Goal: Task Accomplishment & Management: Complete application form

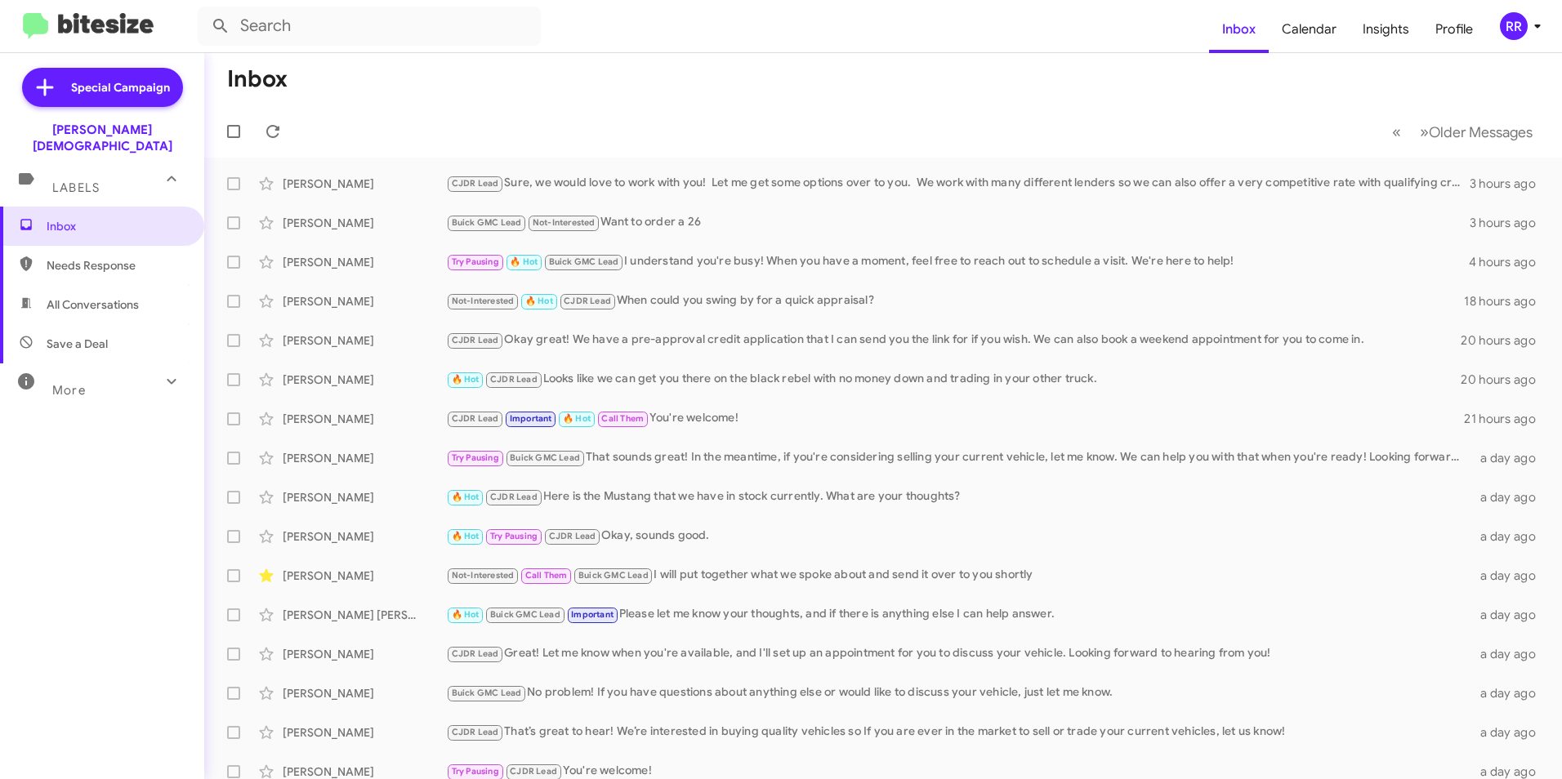
click at [431, 89] on mat-toolbar-row "Inbox" at bounding box center [883, 79] width 1358 height 52
click at [71, 383] on span "More" at bounding box center [68, 390] width 33 height 15
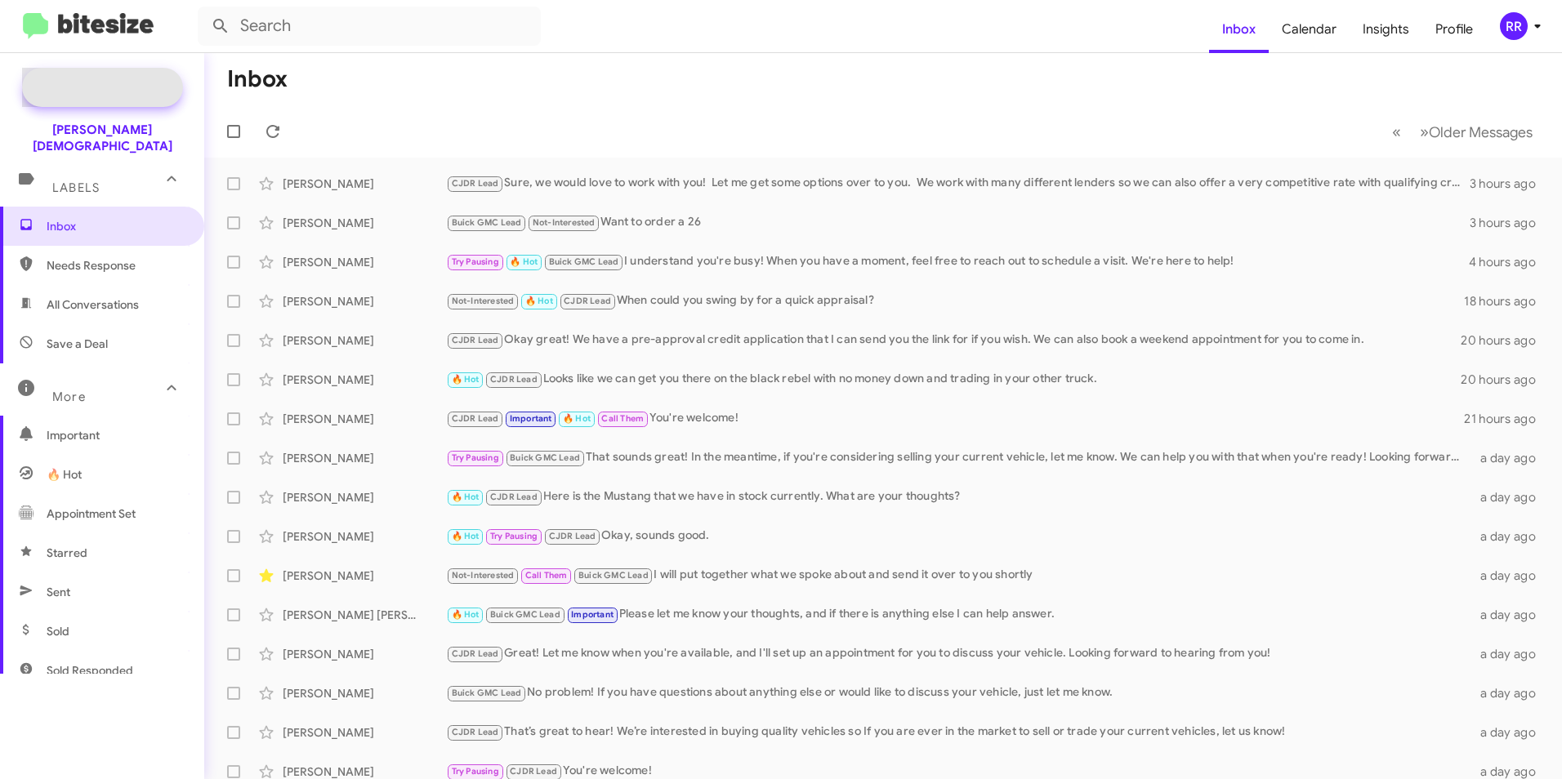
click at [123, 83] on span "Special Campaign" at bounding box center [120, 87] width 99 height 16
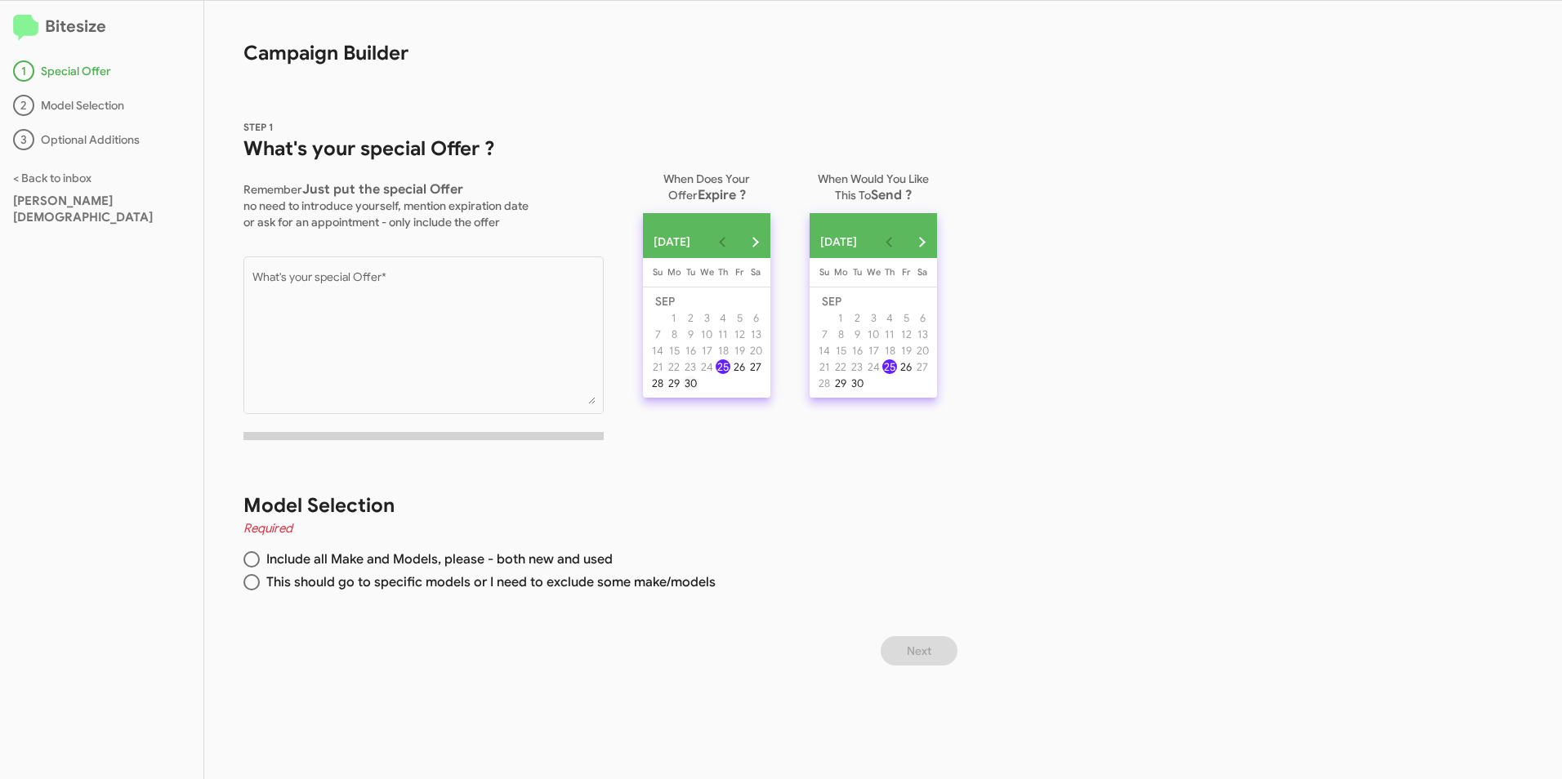
click at [698, 391] on button "30" at bounding box center [690, 383] width 16 height 16
click at [913, 374] on div "26" at bounding box center [906, 366] width 15 height 15
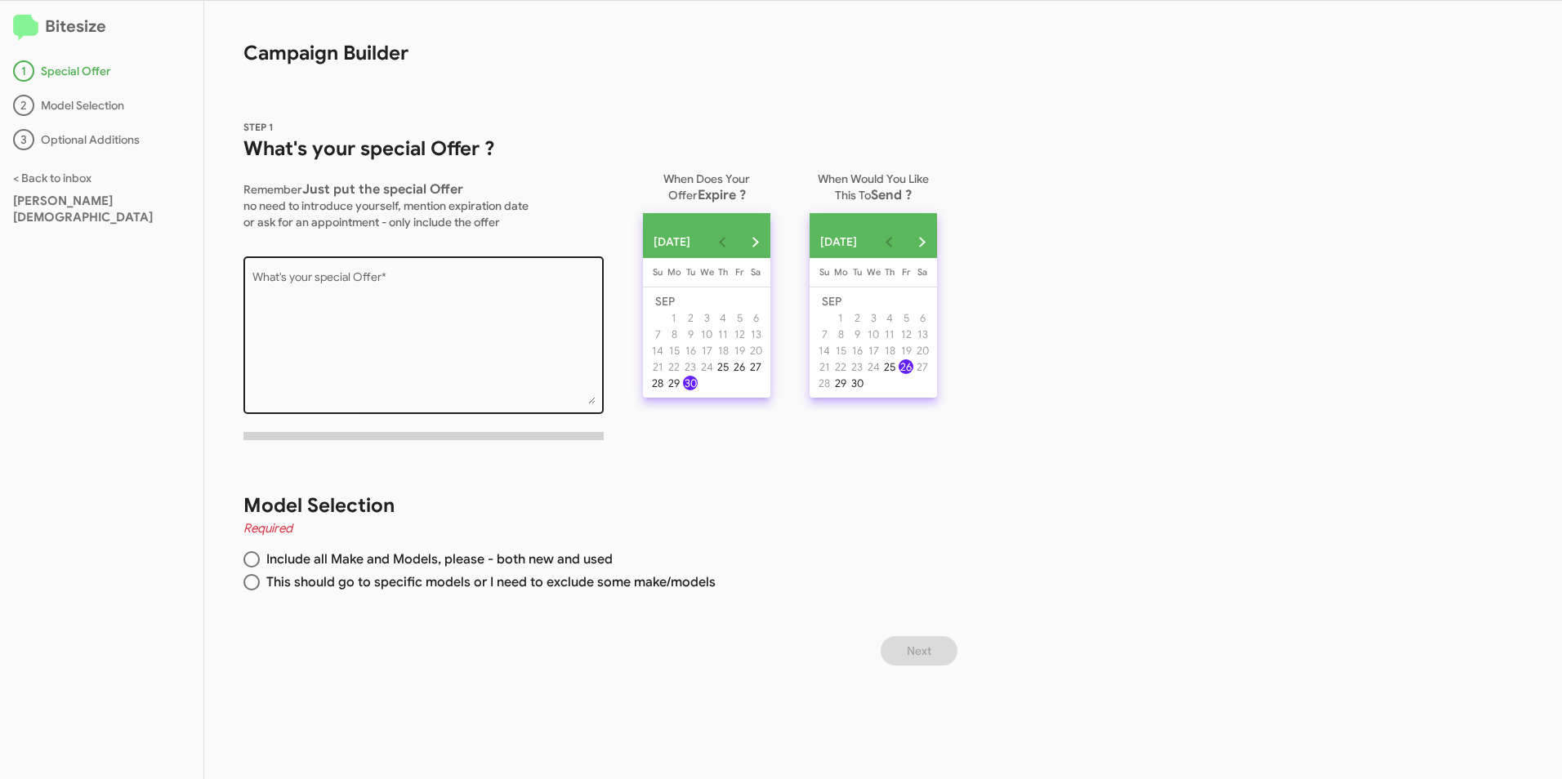
click at [329, 281] on textarea "What's your special Offer *" at bounding box center [423, 338] width 343 height 132
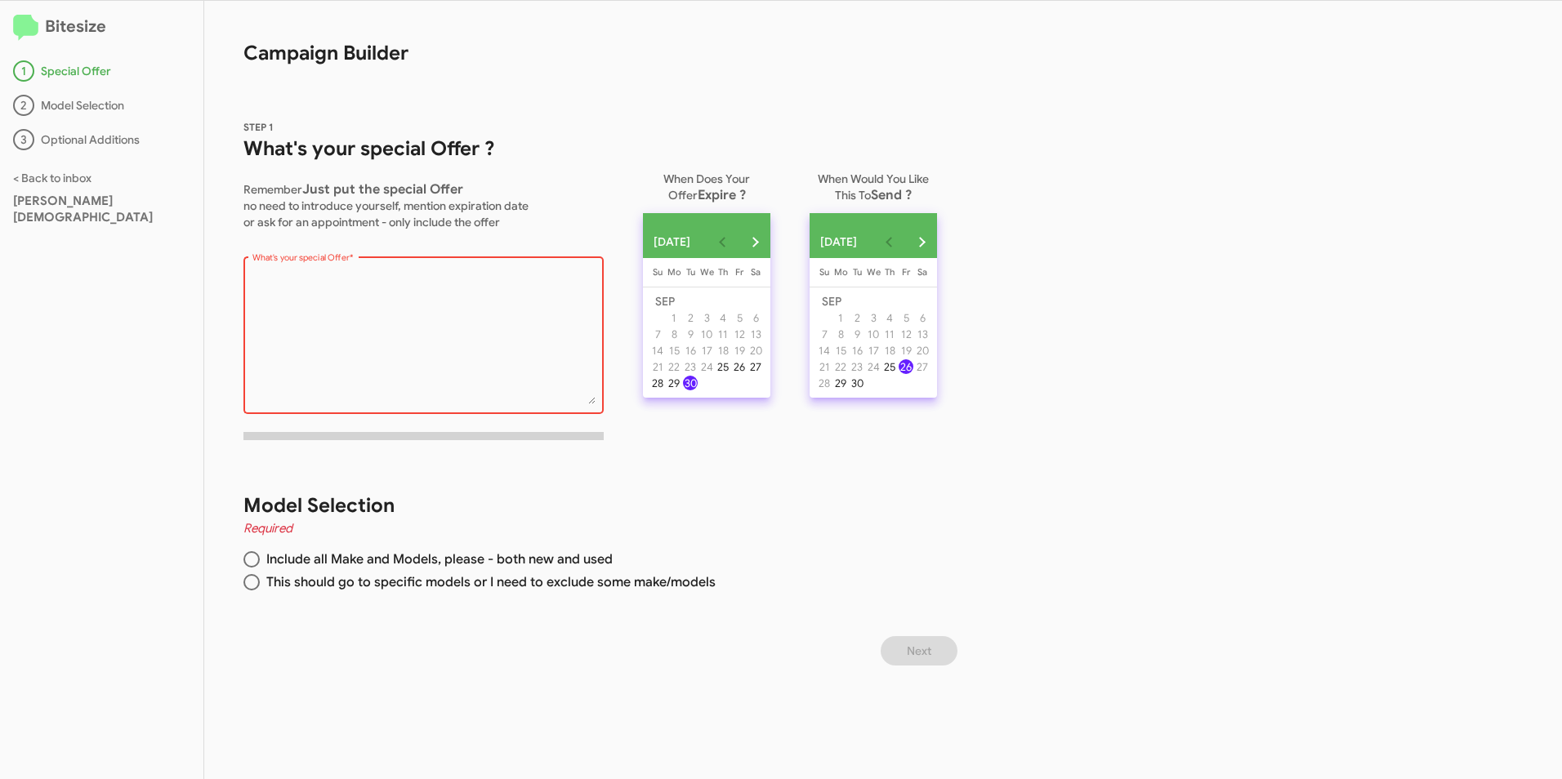
click at [411, 308] on textarea "What's your special Offer *" at bounding box center [423, 338] width 343 height 132
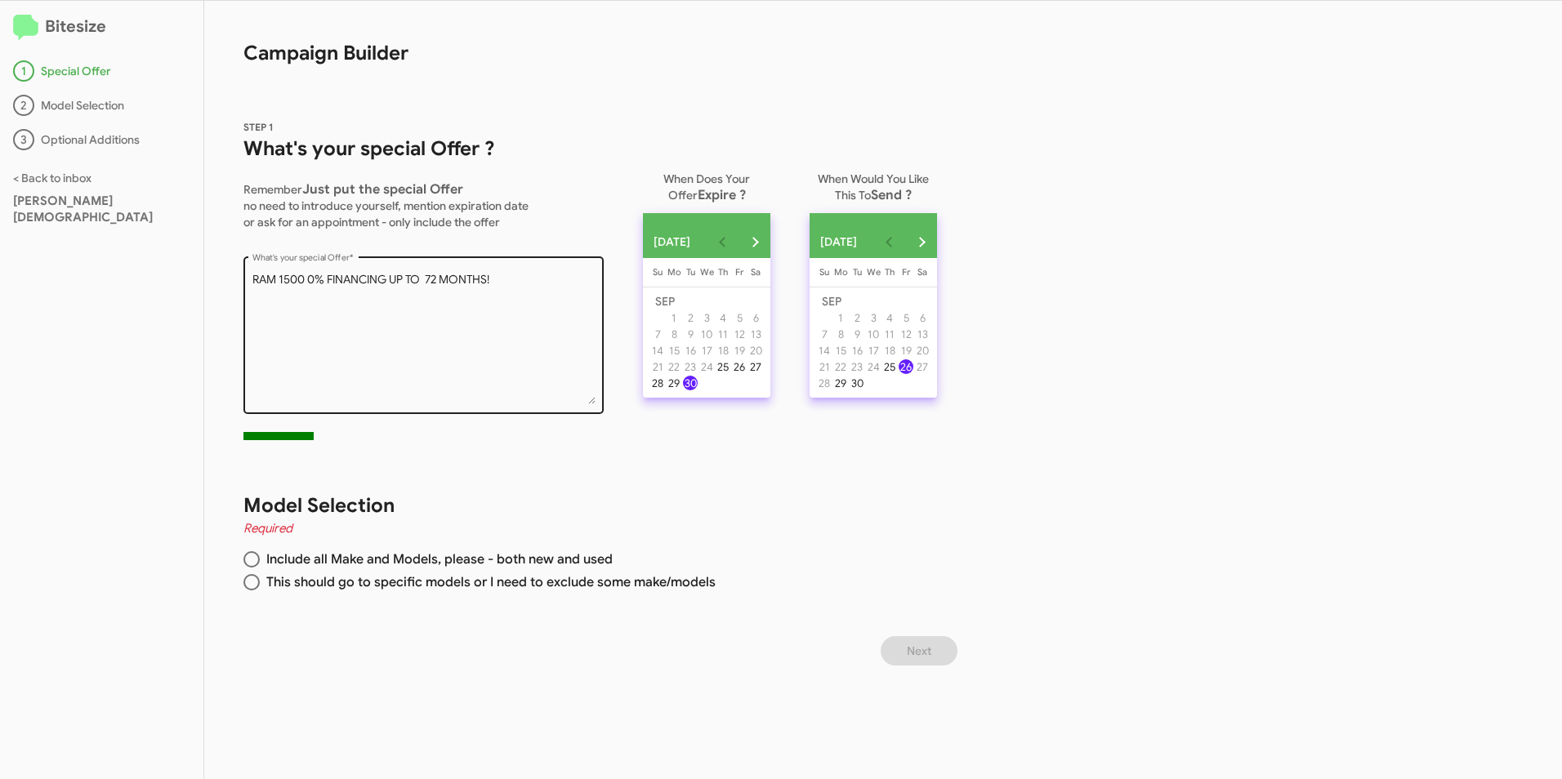
click at [523, 284] on textarea "What's your special Offer *" at bounding box center [423, 338] width 343 height 132
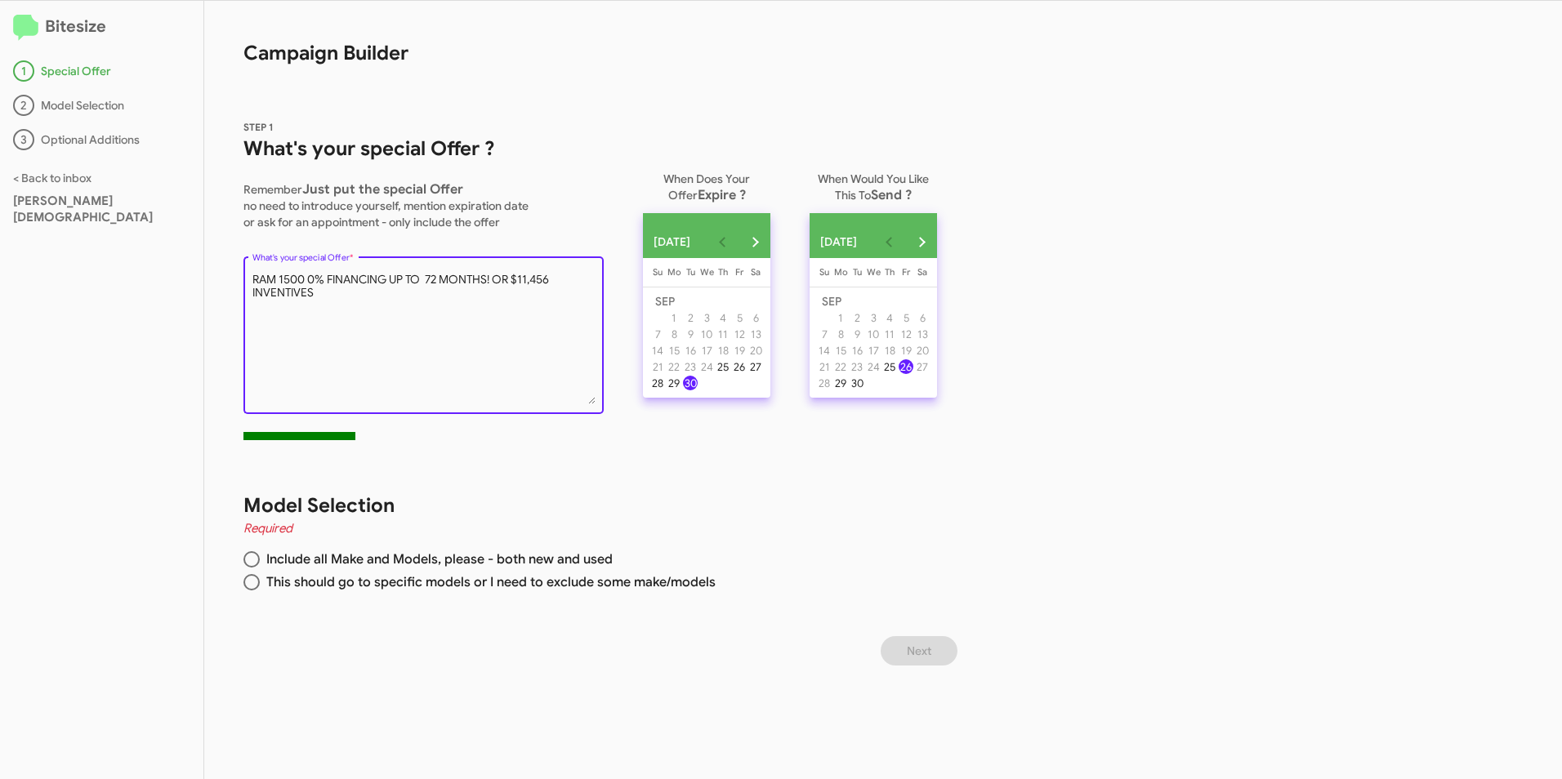
click at [514, 275] on textarea "What's your special Offer *" at bounding box center [423, 338] width 343 height 132
click at [336, 295] on textarea "What's your special Offer *" at bounding box center [423, 338] width 343 height 132
click at [454, 291] on textarea "What's your special Offer *" at bounding box center [423, 338] width 343 height 132
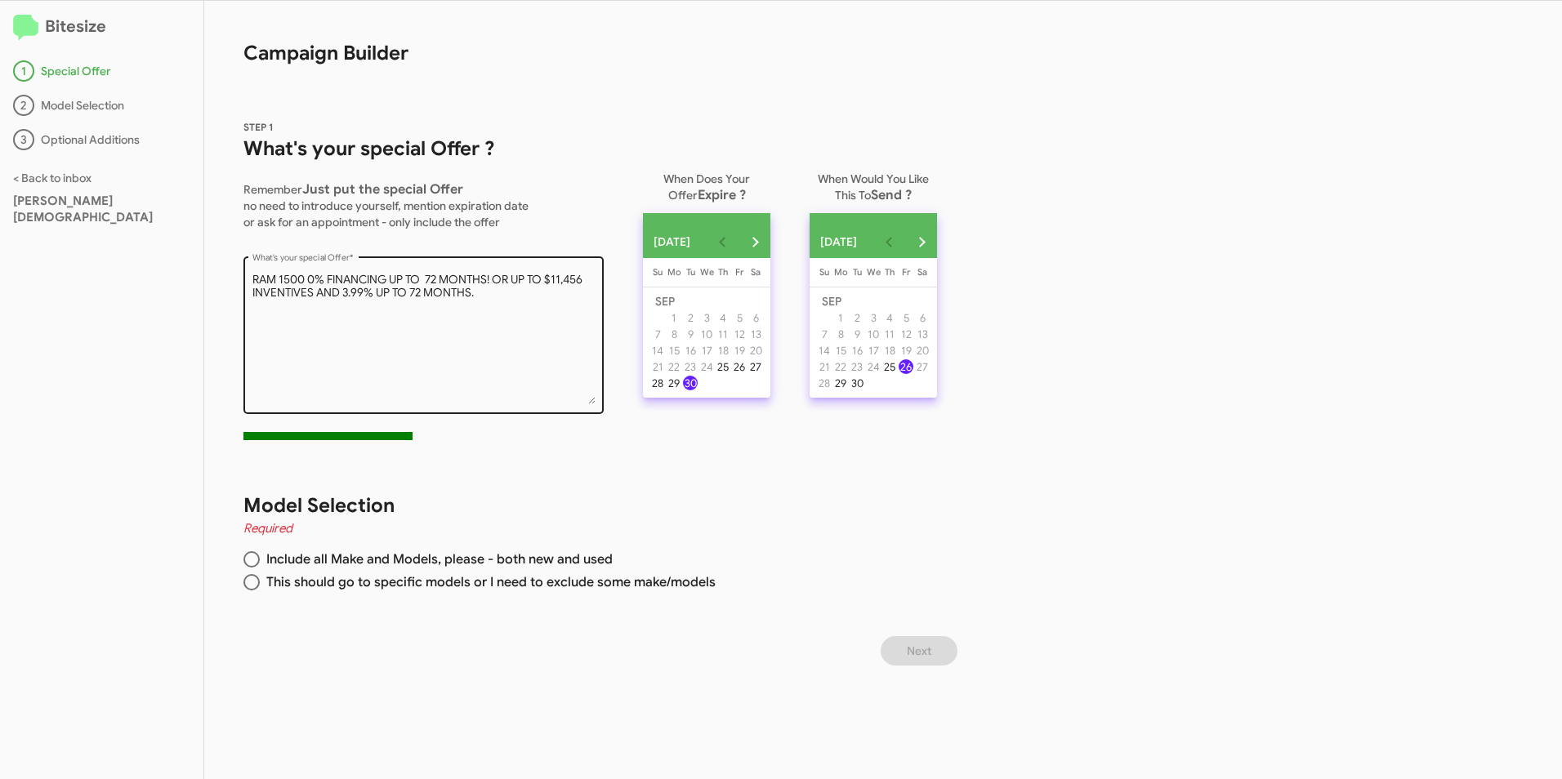
click at [533, 301] on textarea "What's your special Offer *" at bounding box center [423, 338] width 343 height 132
click at [249, 276] on div "What's your special Offer *" at bounding box center [423, 333] width 360 height 161
click at [252, 279] on textarea "What's your special Offer *" at bounding box center [423, 338] width 343 height 132
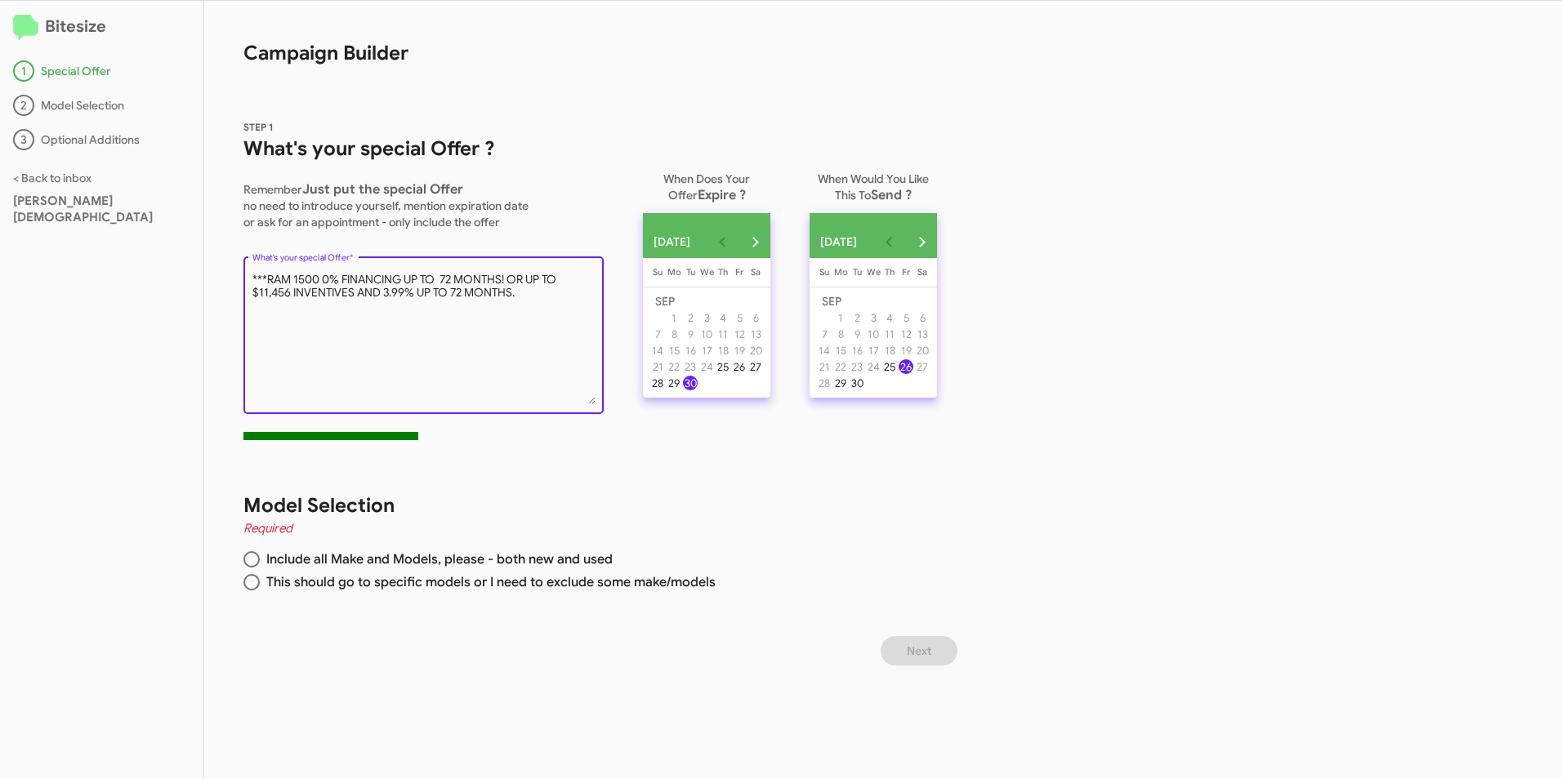
click at [526, 292] on textarea "What's your special Offer *" at bounding box center [423, 338] width 343 height 132
type textarea "***RAM 1500 0% FINANCING UP TO 72 MONTHS! OR UP TO $11,456 INVENTIVES AND 3.99%…"
click at [256, 583] on span at bounding box center [251, 582] width 16 height 16
click at [256, 583] on input "This should go to specific models or I need to exclude some make/models" at bounding box center [251, 582] width 16 height 16
radio input "true"
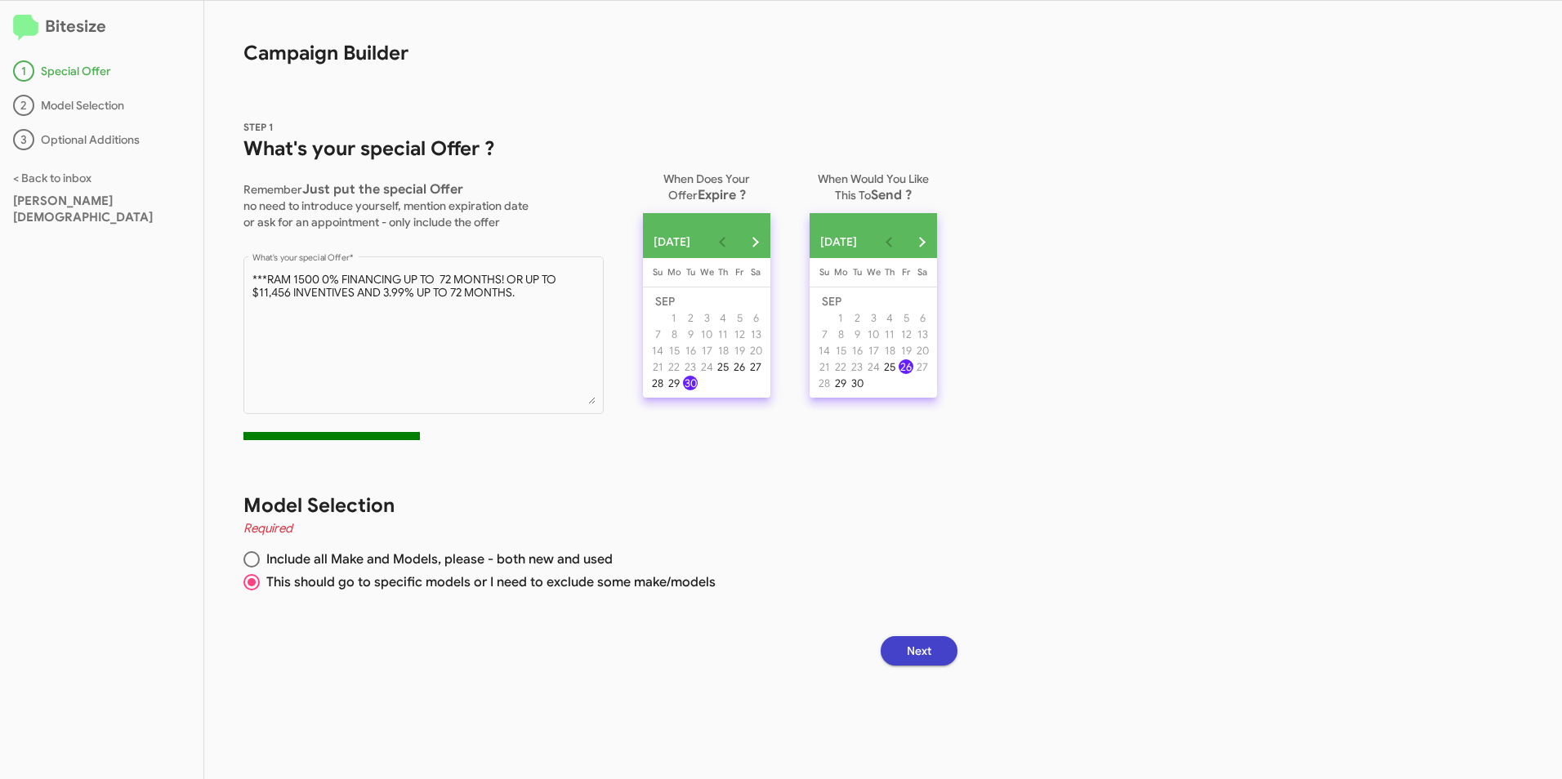
click at [911, 645] on button "Next" at bounding box center [919, 650] width 77 height 29
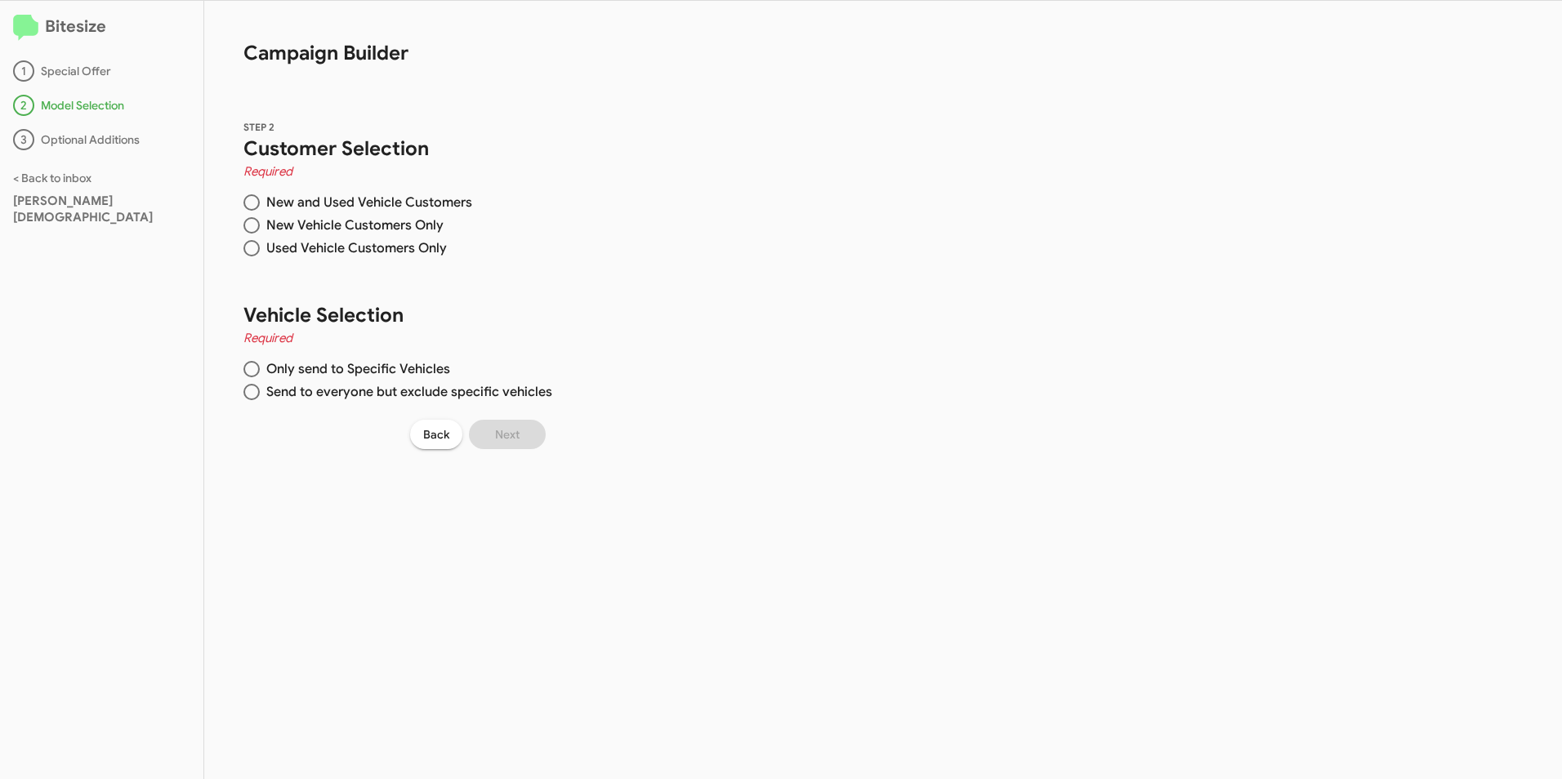
click at [251, 199] on span at bounding box center [251, 202] width 16 height 16
click at [251, 199] on input "New and Used Vehicle Customers" at bounding box center [251, 202] width 16 height 16
radio input "true"
click at [257, 368] on span at bounding box center [251, 369] width 16 height 16
click at [257, 368] on input "Only send to Specific Vehicles" at bounding box center [251, 369] width 16 height 16
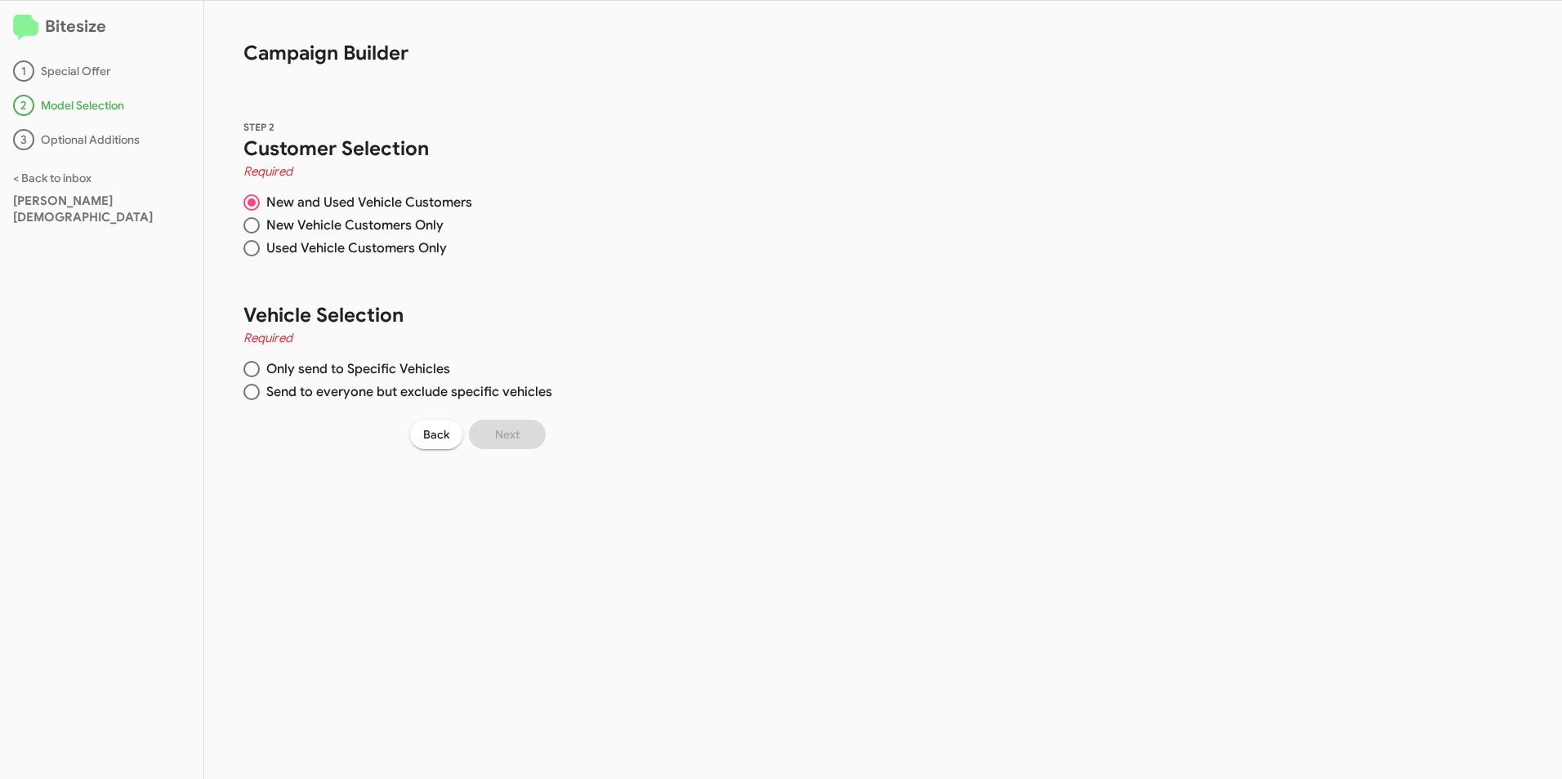
radio input "true"
click at [601, 426] on span at bounding box center [604, 427] width 13 height 13
click at [604, 434] on input "Dodge" at bounding box center [604, 434] width 1 height 1
checkbox input "true"
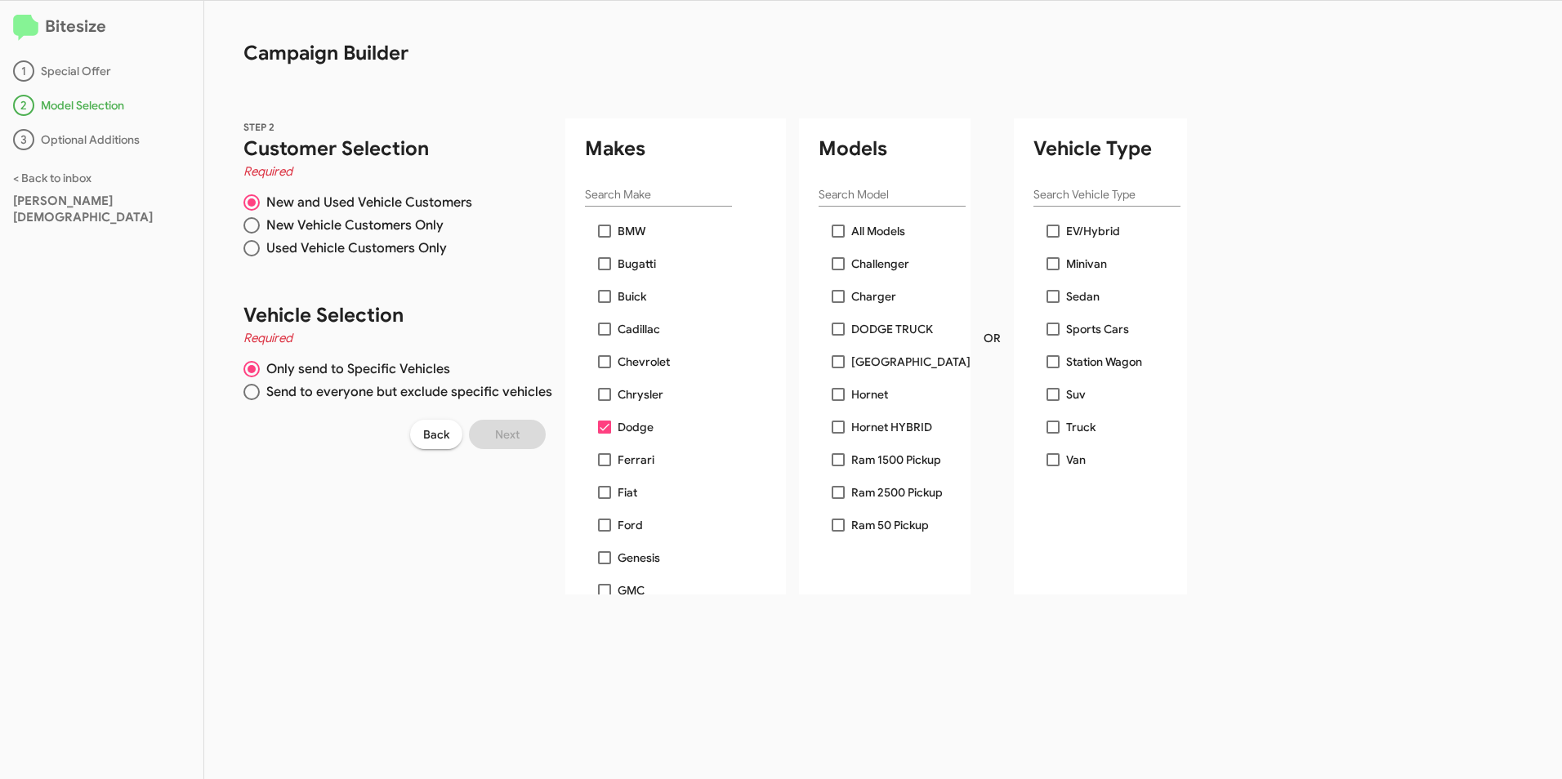
click at [837, 458] on span at bounding box center [838, 459] width 13 height 13
click at [837, 466] on input "Ram 1500 Pickup" at bounding box center [837, 466] width 1 height 1
checkbox input "true"
click at [602, 423] on span at bounding box center [604, 427] width 13 height 13
click at [604, 434] on input "Dodge" at bounding box center [604, 434] width 1 height 1
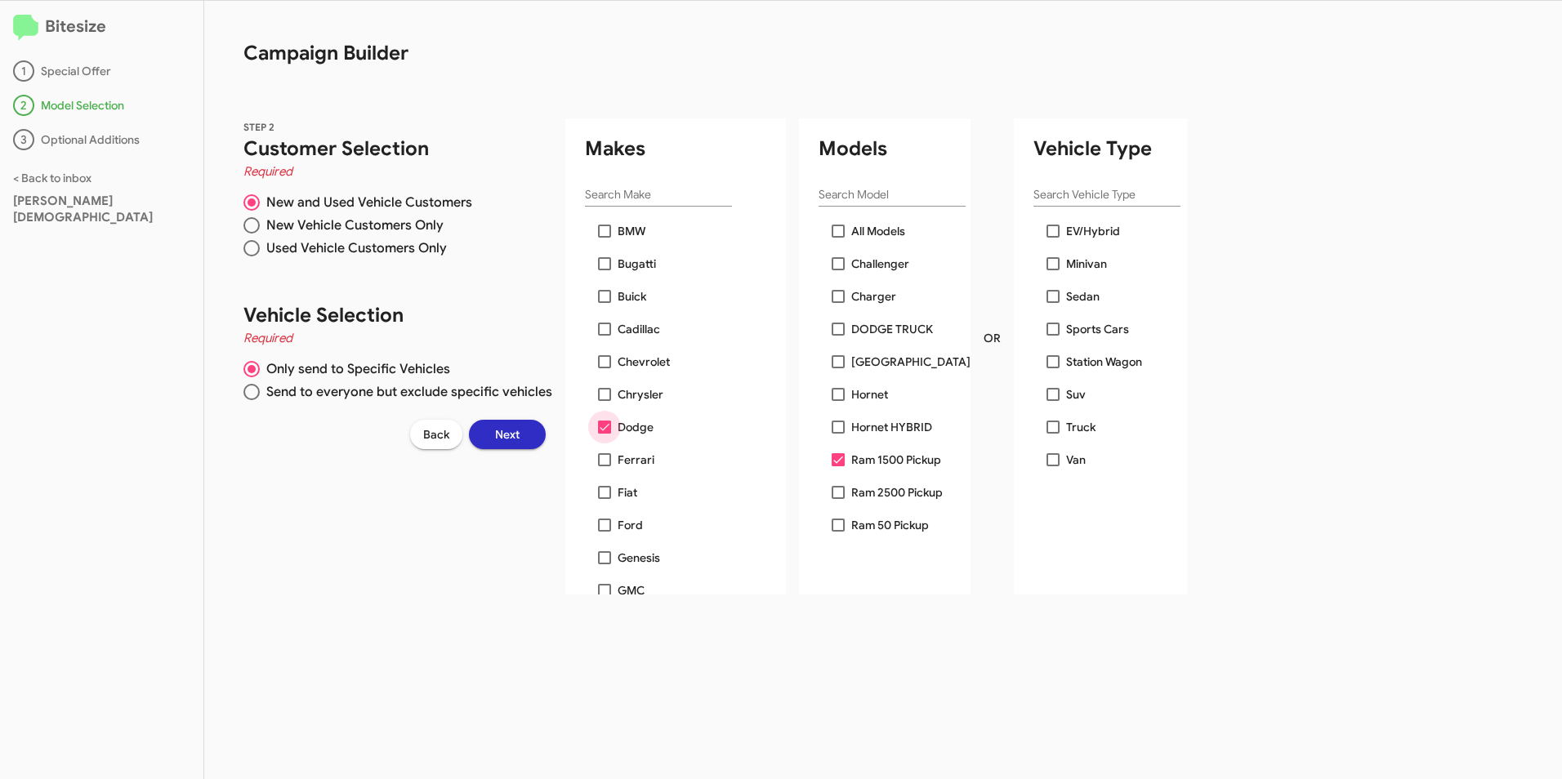
checkbox input "false"
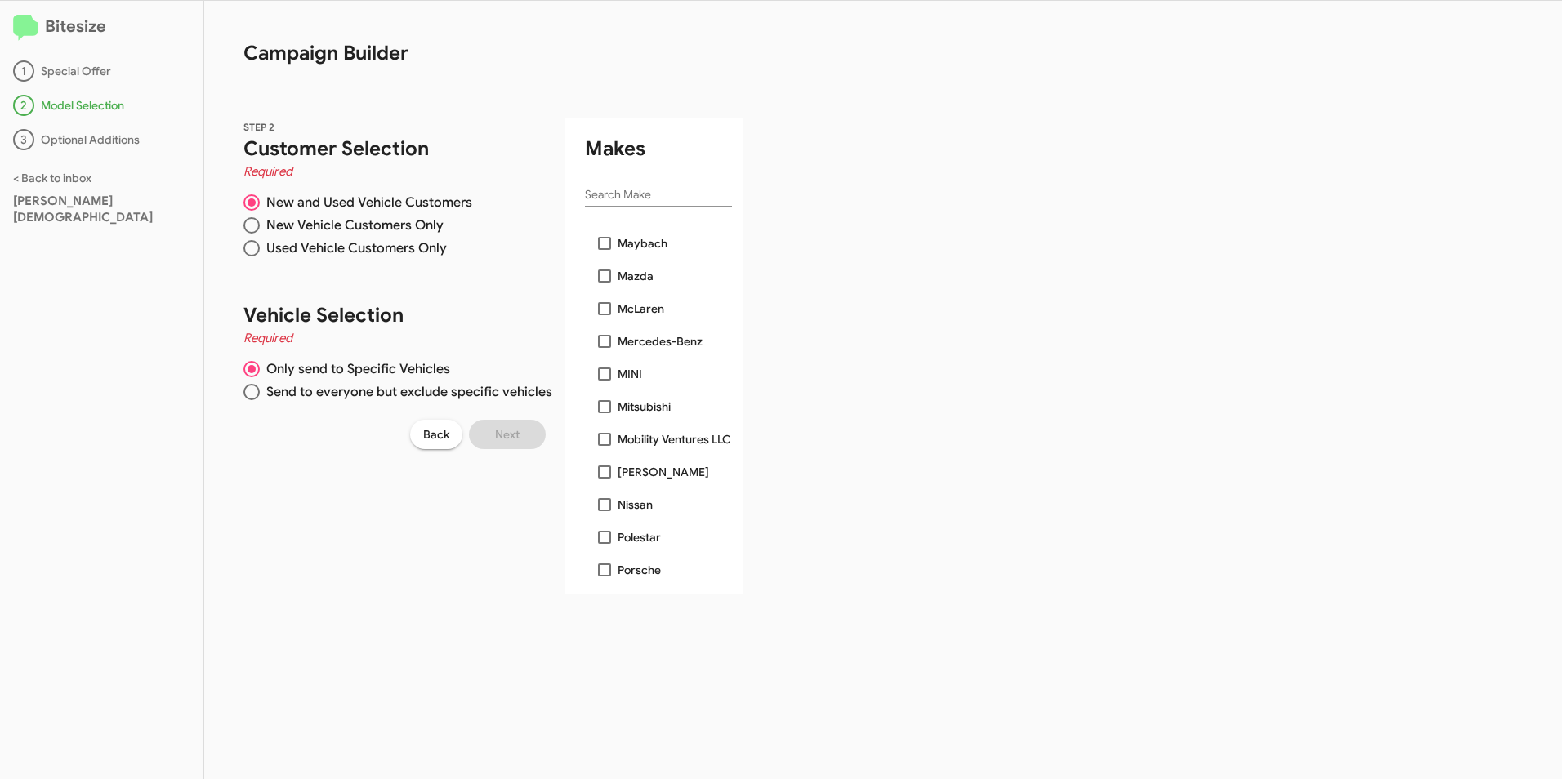
scroll to position [1062, 0]
click at [598, 510] on span at bounding box center [604, 508] width 13 height 13
click at [604, 515] on input "Ram" at bounding box center [604, 515] width 1 height 1
checkbox input "true"
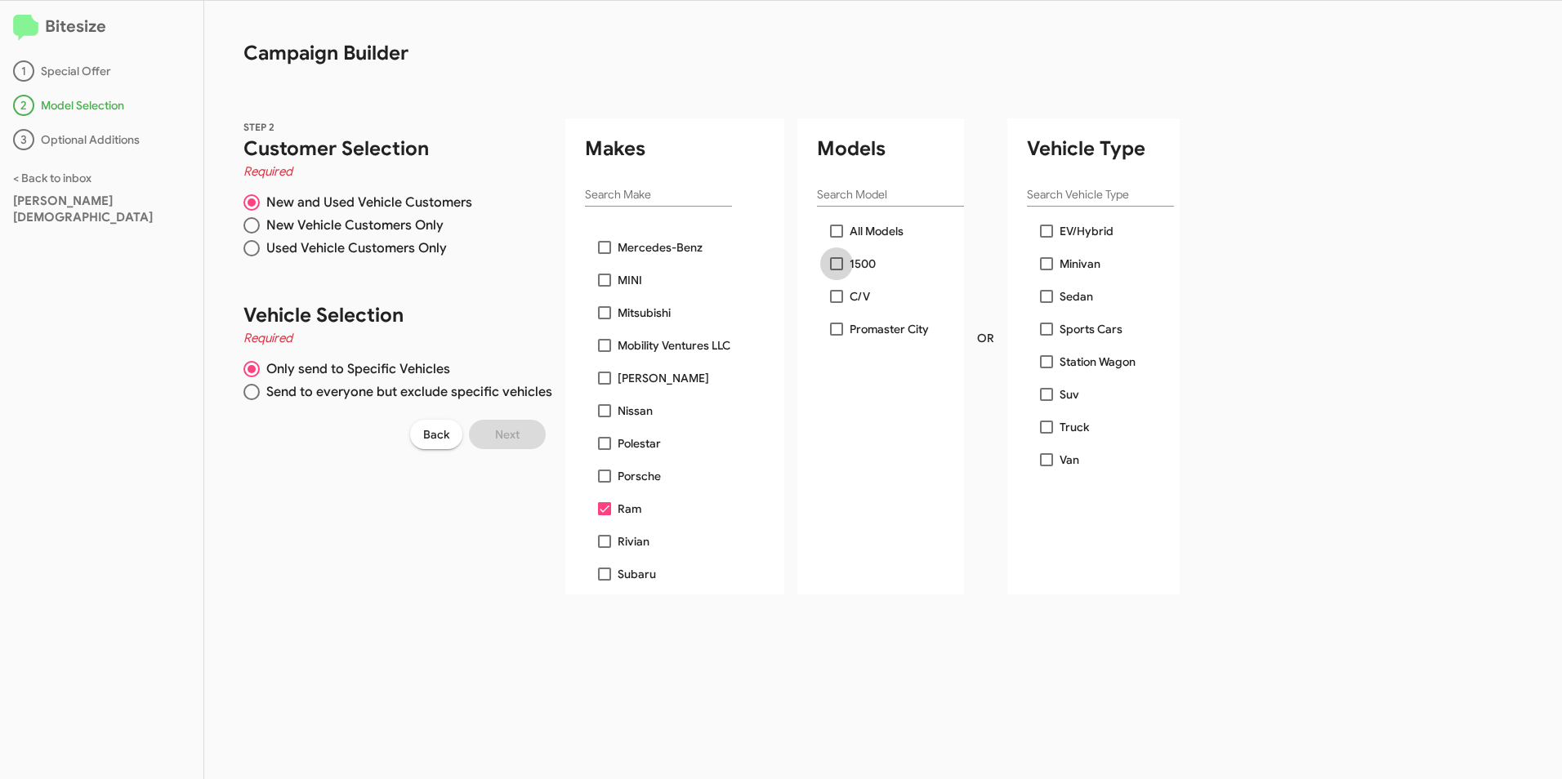
click at [837, 258] on span at bounding box center [836, 263] width 13 height 13
click at [837, 270] on input "1500" at bounding box center [836, 270] width 1 height 1
checkbox input "true"
click at [507, 431] on span "Next" at bounding box center [507, 434] width 25 height 29
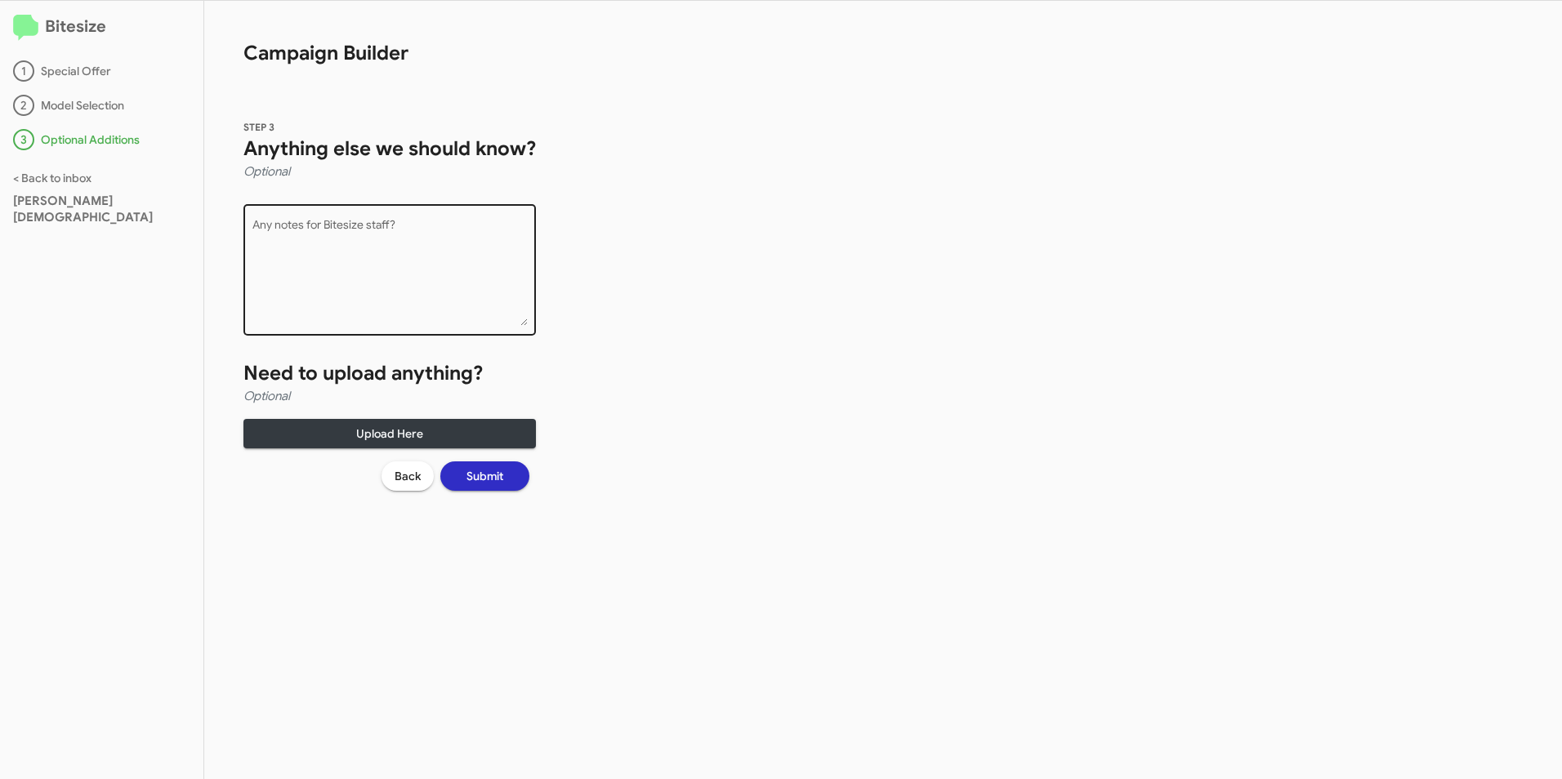
click at [377, 229] on textarea "Any notes for Bitesize staff?" at bounding box center [389, 273] width 275 height 106
type textarea "NOPE."
click at [498, 478] on span "Submit" at bounding box center [484, 476] width 37 height 29
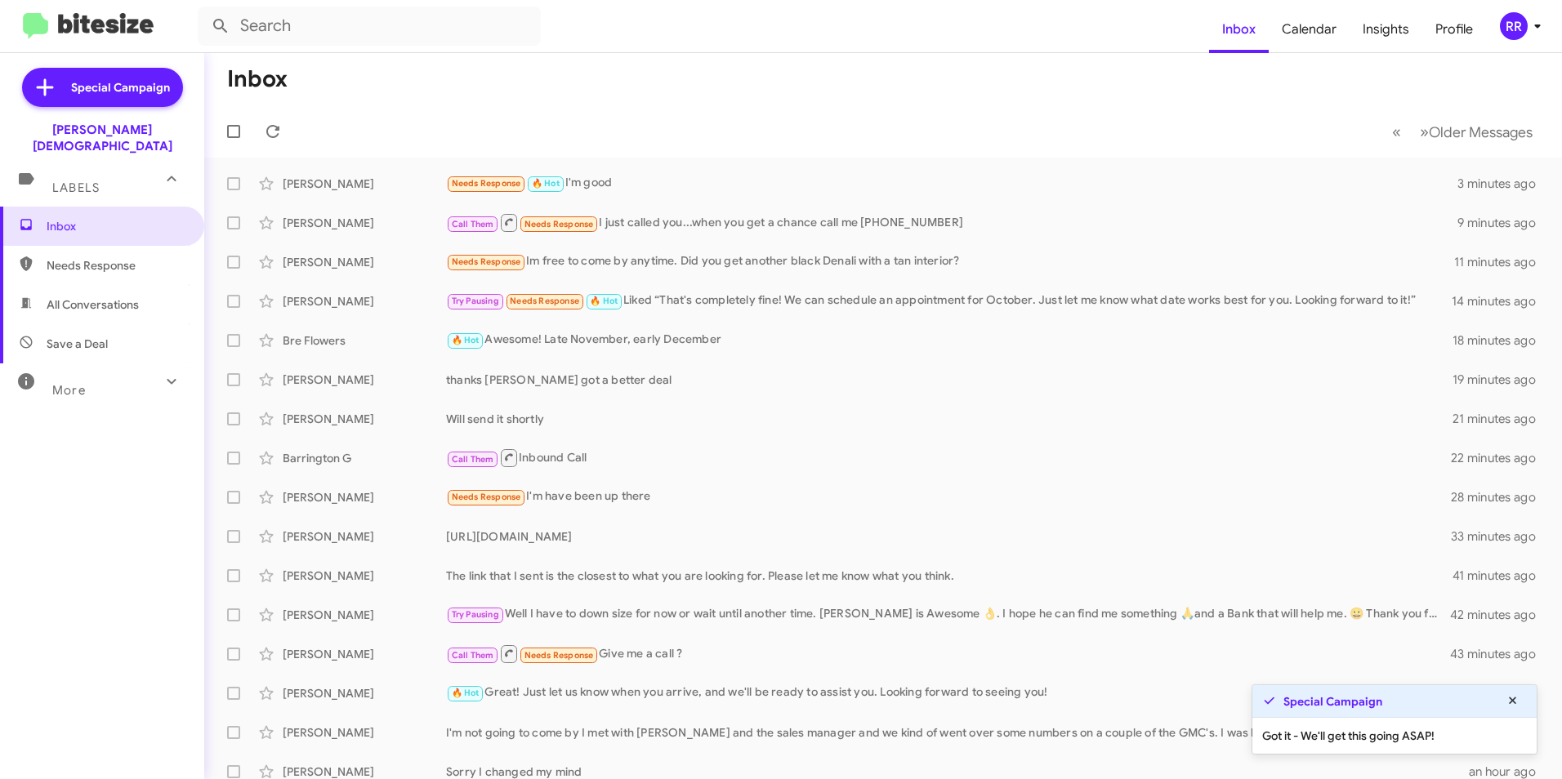
click at [145, 377] on div "More" at bounding box center [85, 383] width 145 height 30
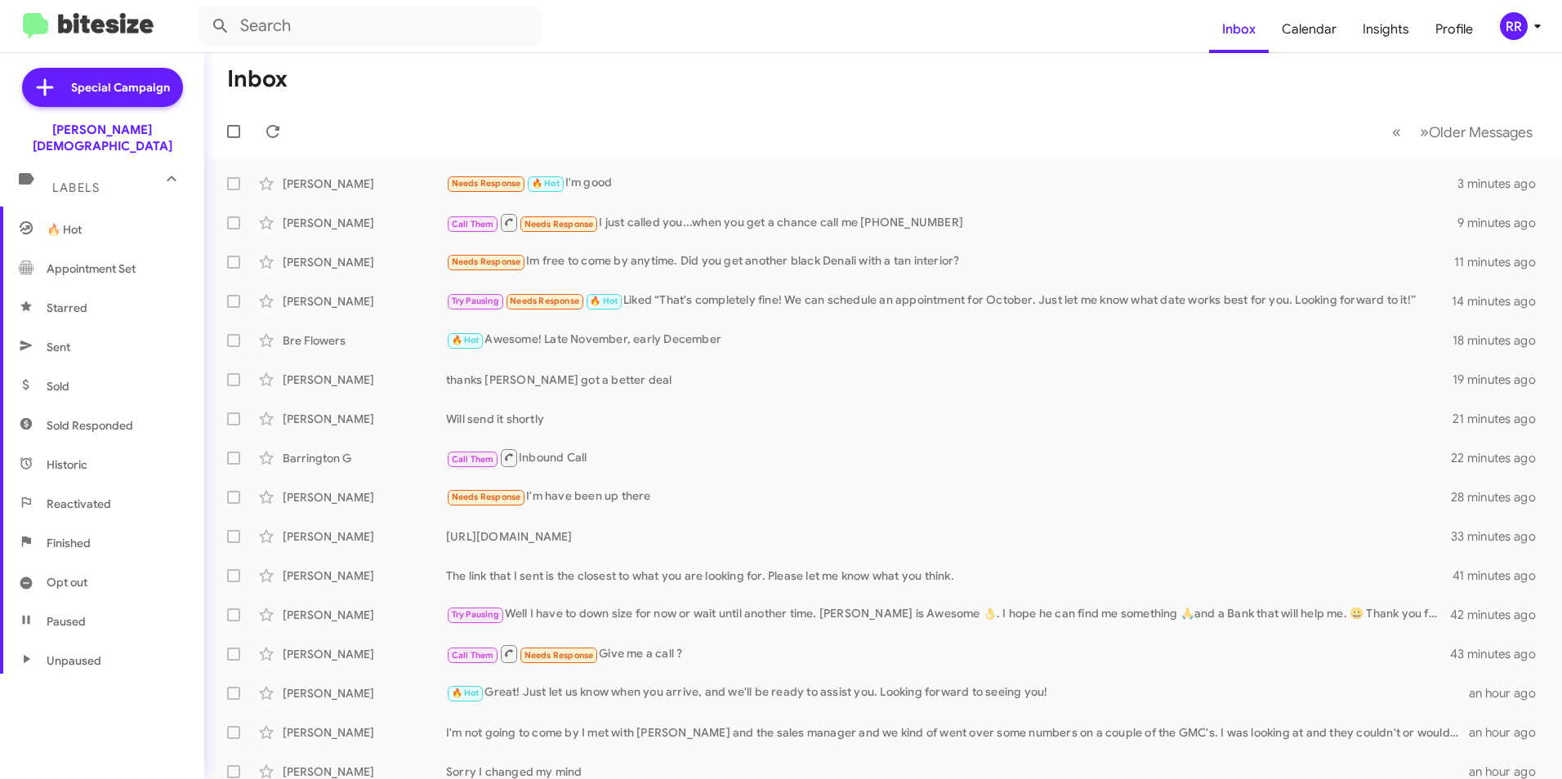
scroll to position [304, 0]
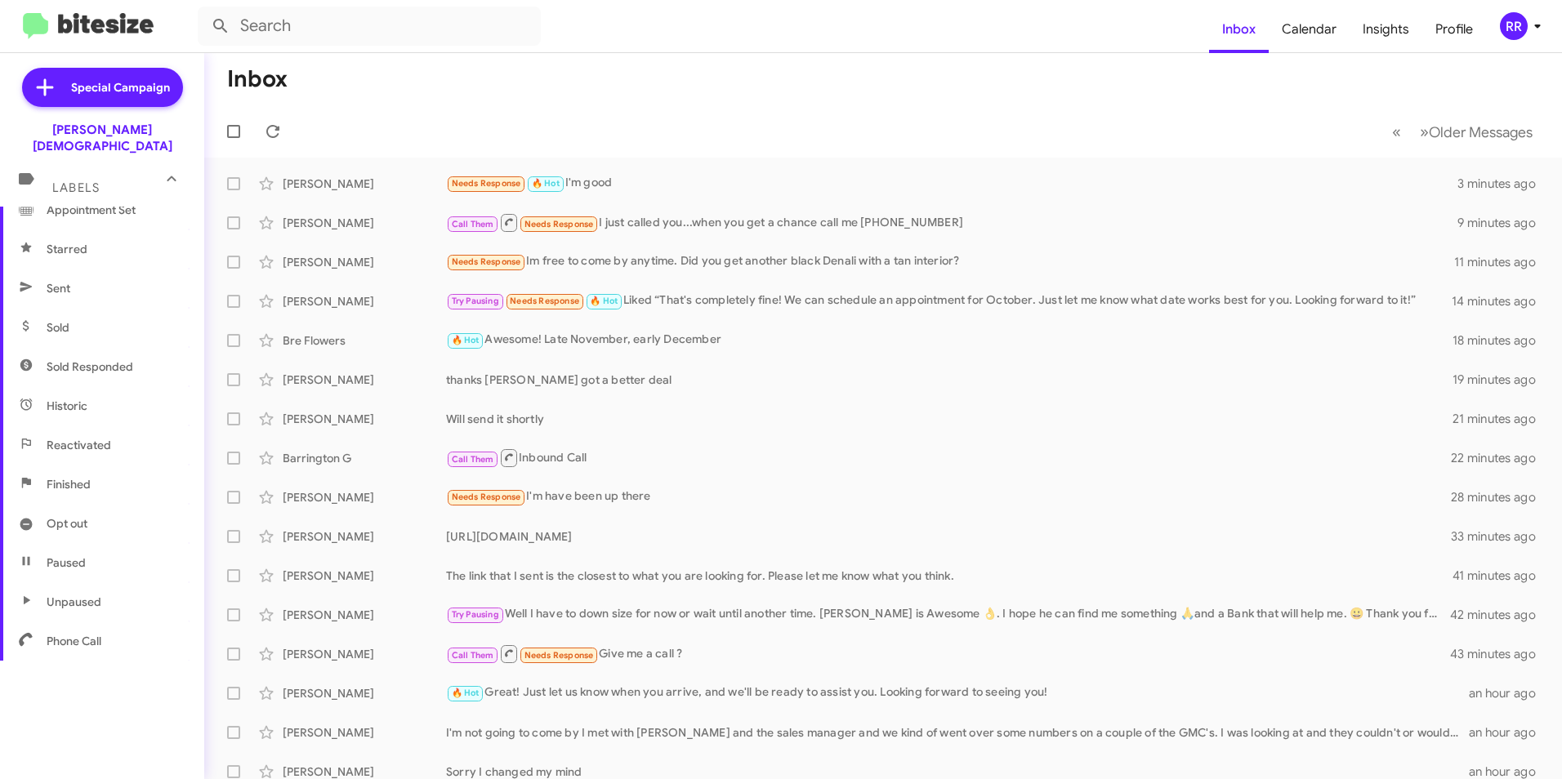
click at [87, 633] on span "Phone Call" at bounding box center [74, 641] width 55 height 16
type input "in:phone-call"
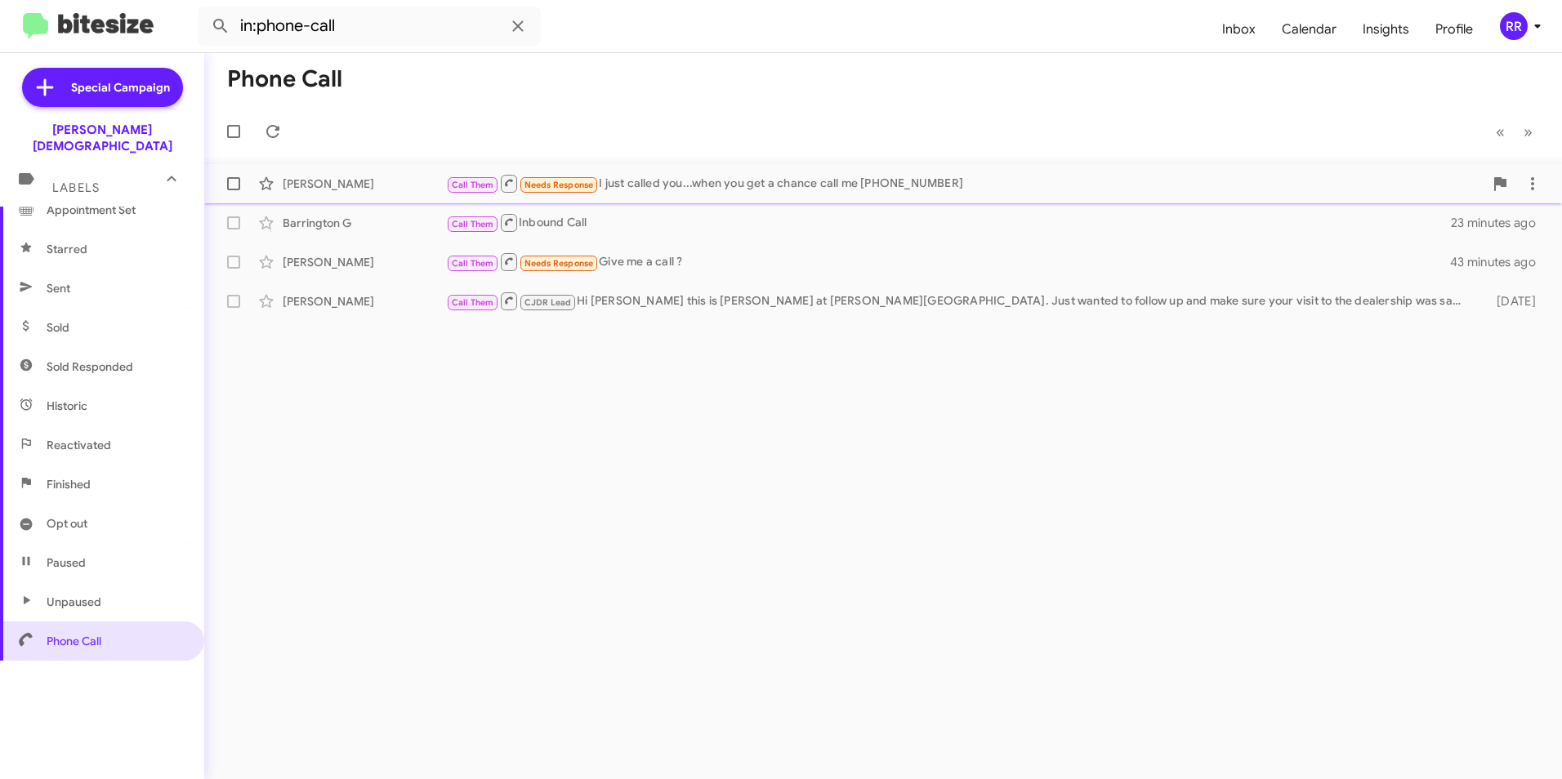
click at [663, 183] on div "Call Them Needs Response I just called you...when you get a chance call me [PHO…" at bounding box center [965, 183] width 1038 height 20
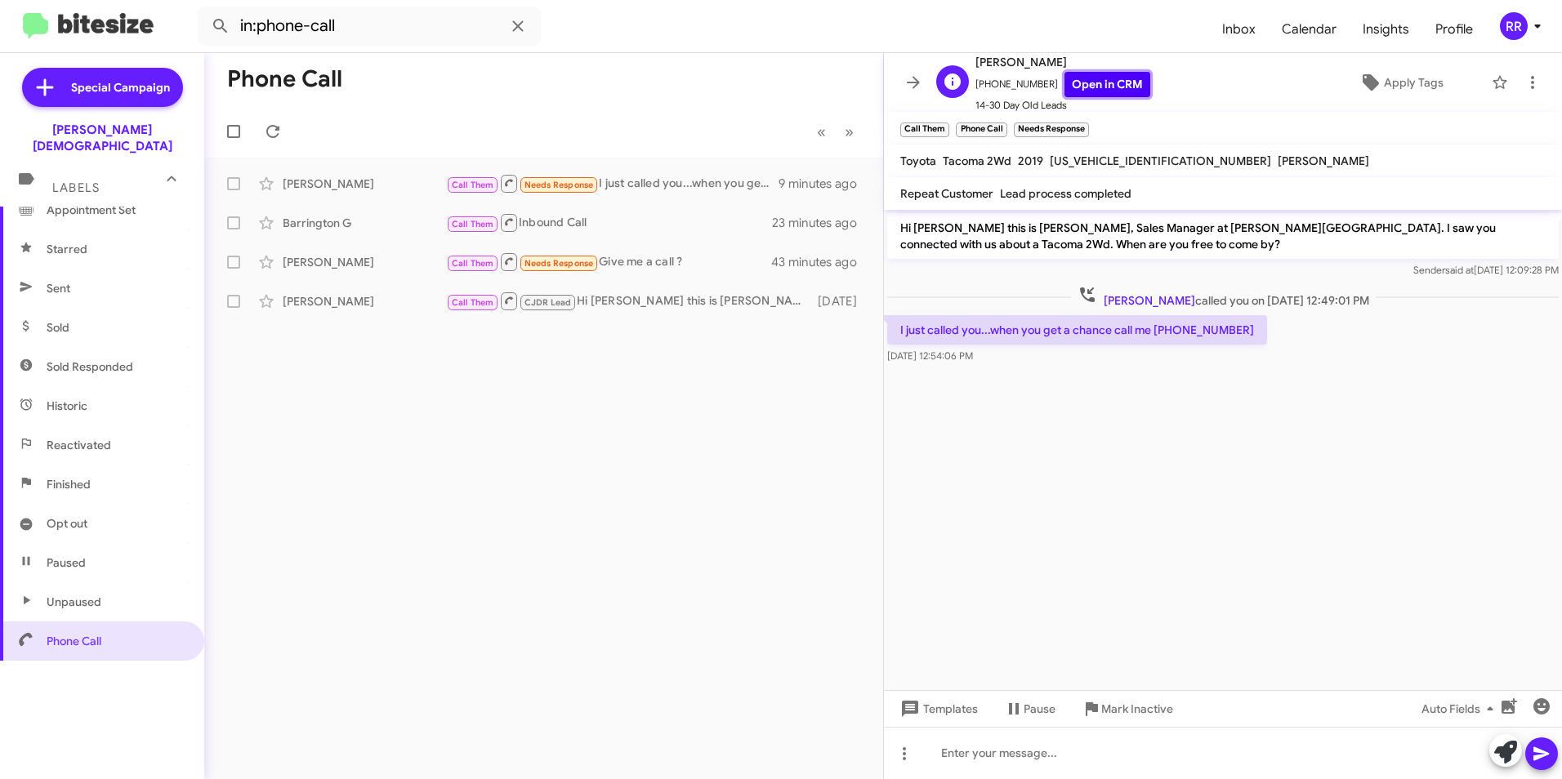
click at [1066, 89] on link "Open in CRM" at bounding box center [1107, 84] width 86 height 25
click at [1523, 83] on icon at bounding box center [1533, 81] width 20 height 20
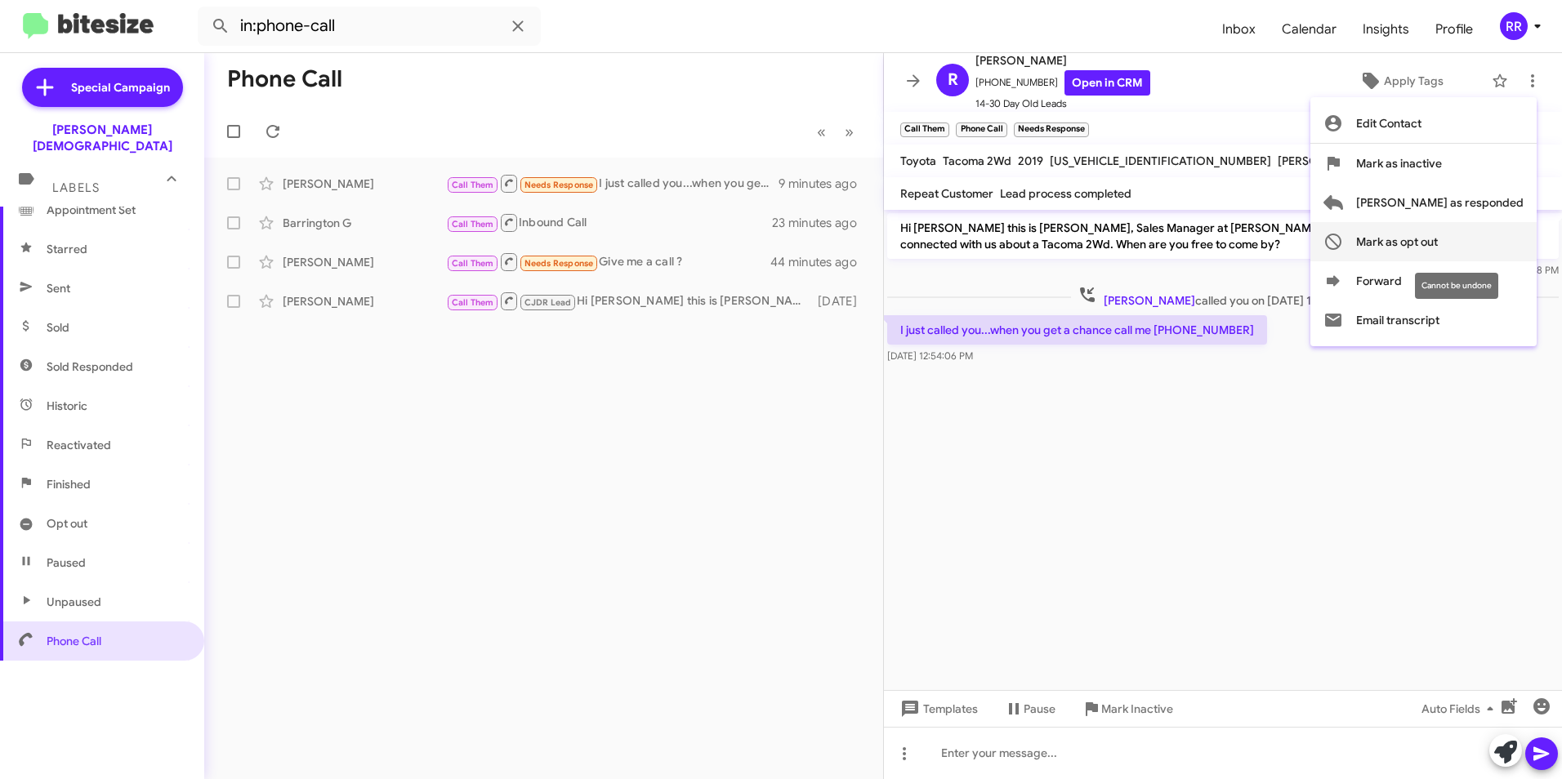
click at [1438, 245] on span "Mark as opt out" at bounding box center [1397, 241] width 82 height 39
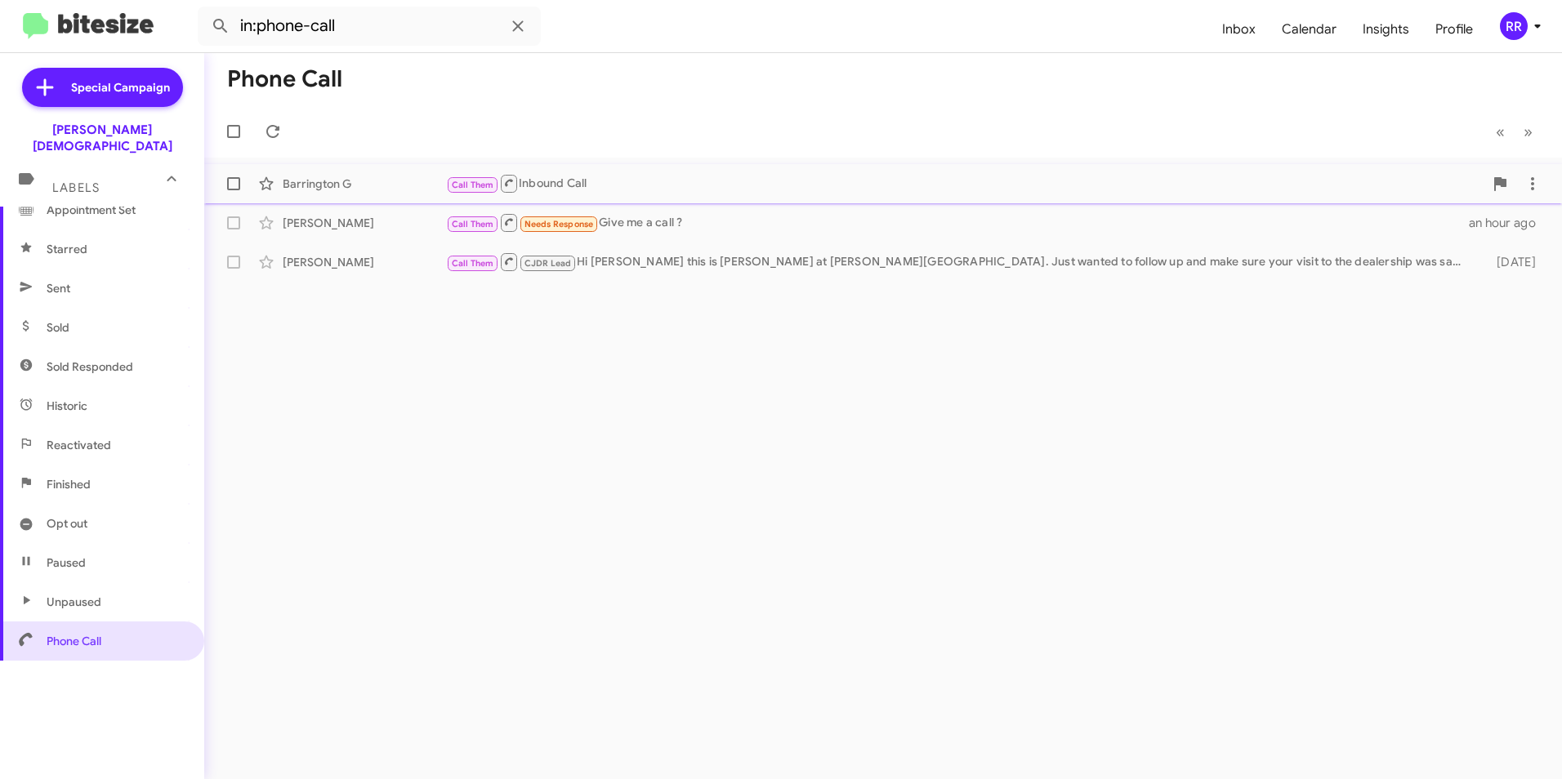
click at [350, 184] on div "Barrington G" at bounding box center [364, 184] width 163 height 16
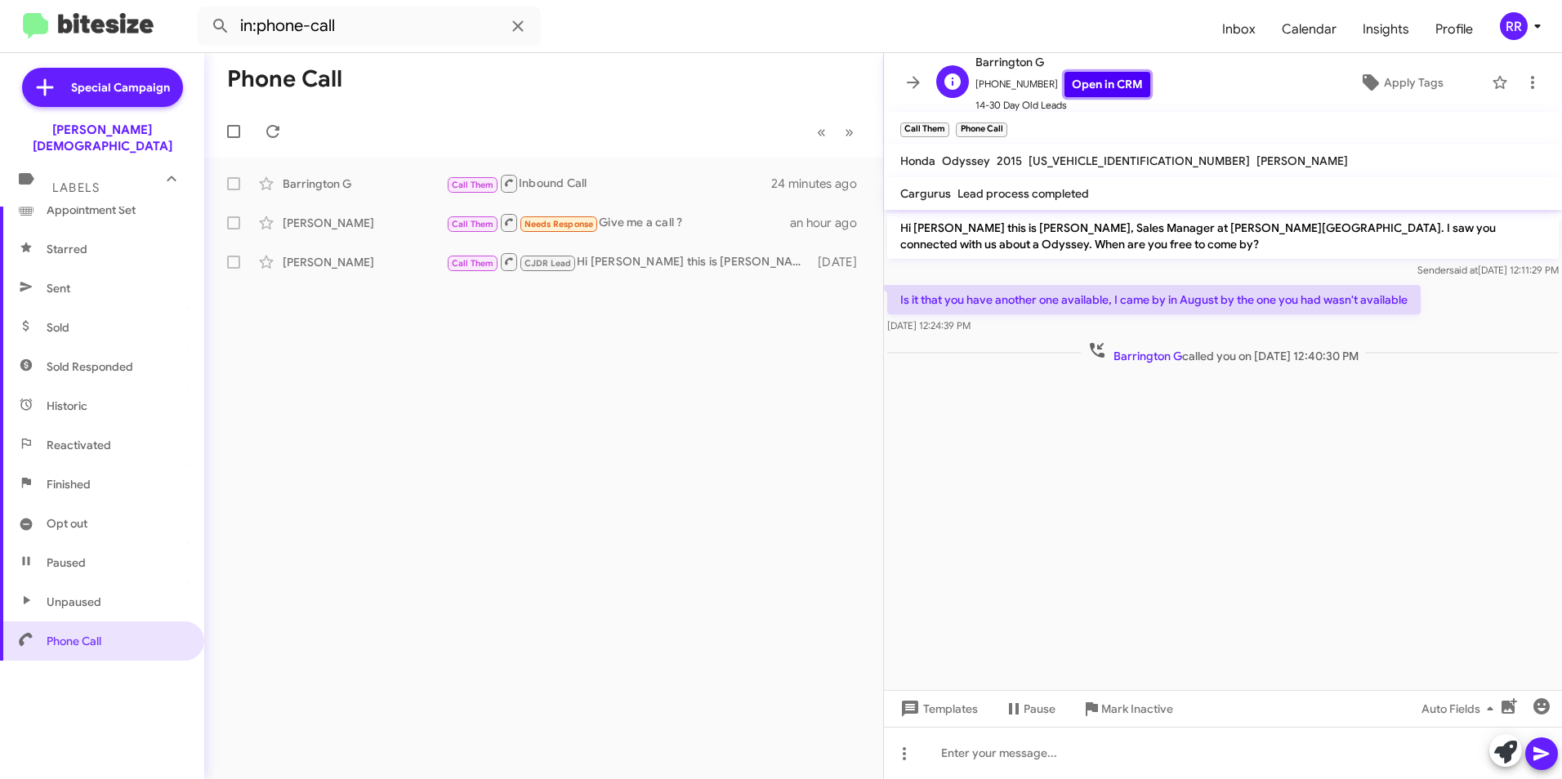
click at [1085, 82] on link "Open in CRM" at bounding box center [1107, 84] width 86 height 25
click at [342, 219] on div "[PERSON_NAME]" at bounding box center [364, 223] width 163 height 16
